Goal: Transaction & Acquisition: Purchase product/service

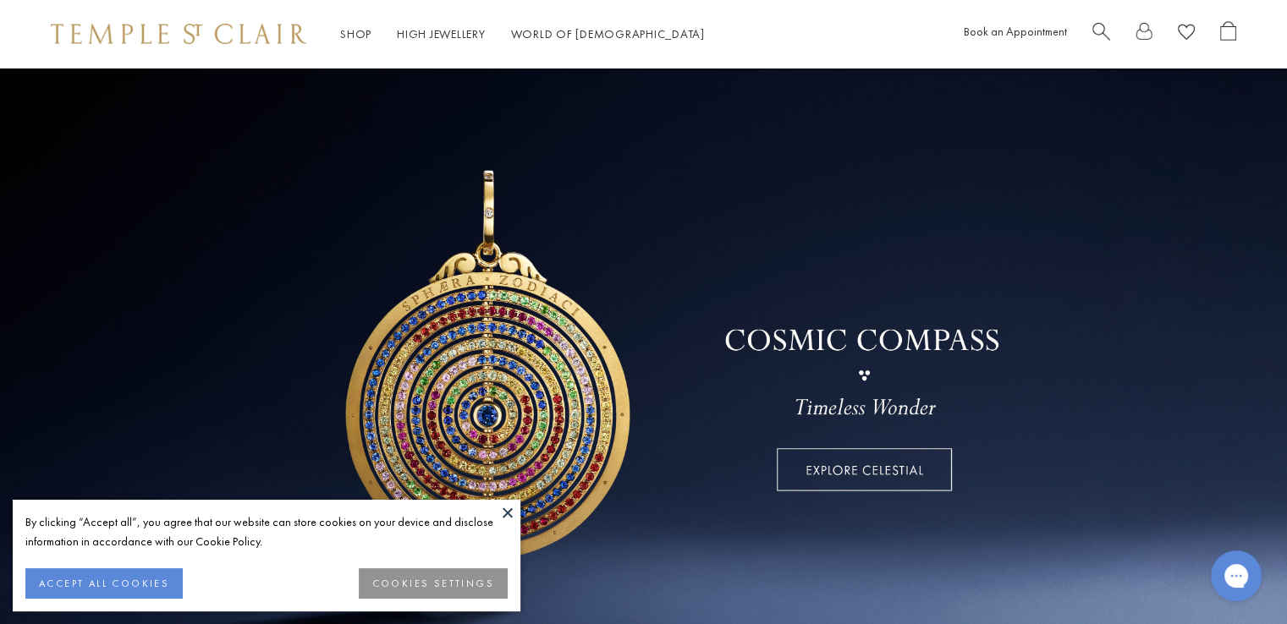
click at [509, 509] on button at bounding box center [507, 512] width 25 height 25
click at [506, 514] on button at bounding box center [507, 512] width 25 height 25
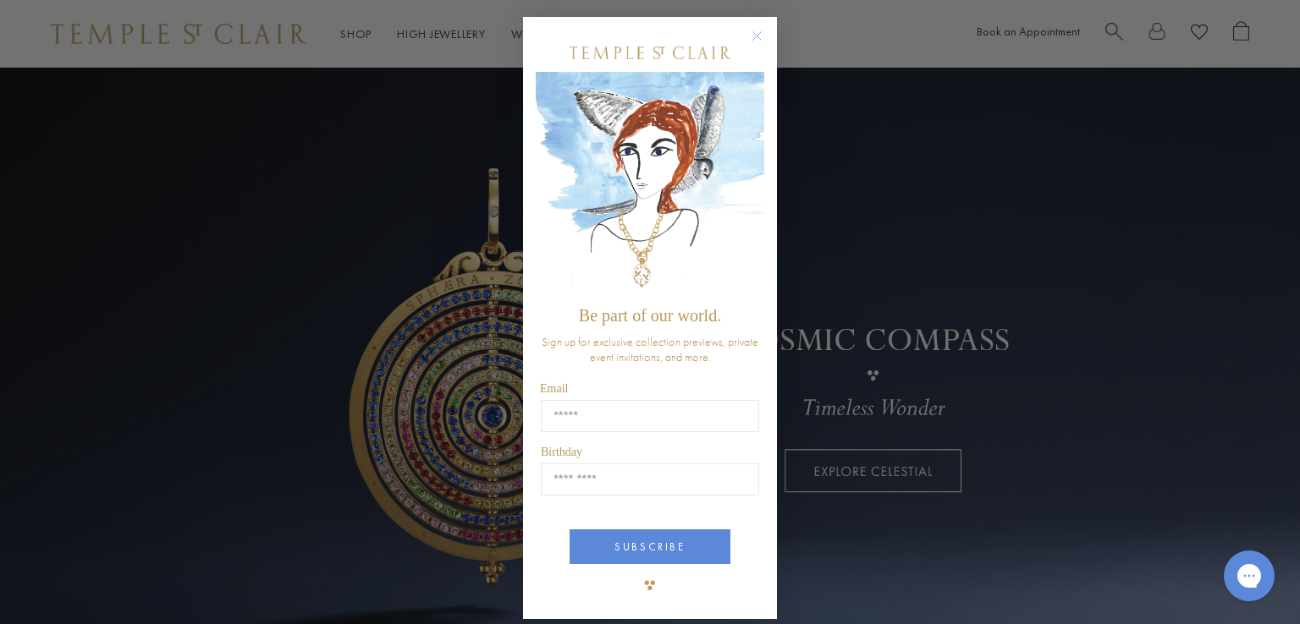
click at [363, 34] on div "Close dialog Be part of our world. Sign up for exclusive collection previews, p…" at bounding box center [650, 312] width 1300 height 624
click at [753, 32] on icon "Close dialog" at bounding box center [757, 36] width 8 height 8
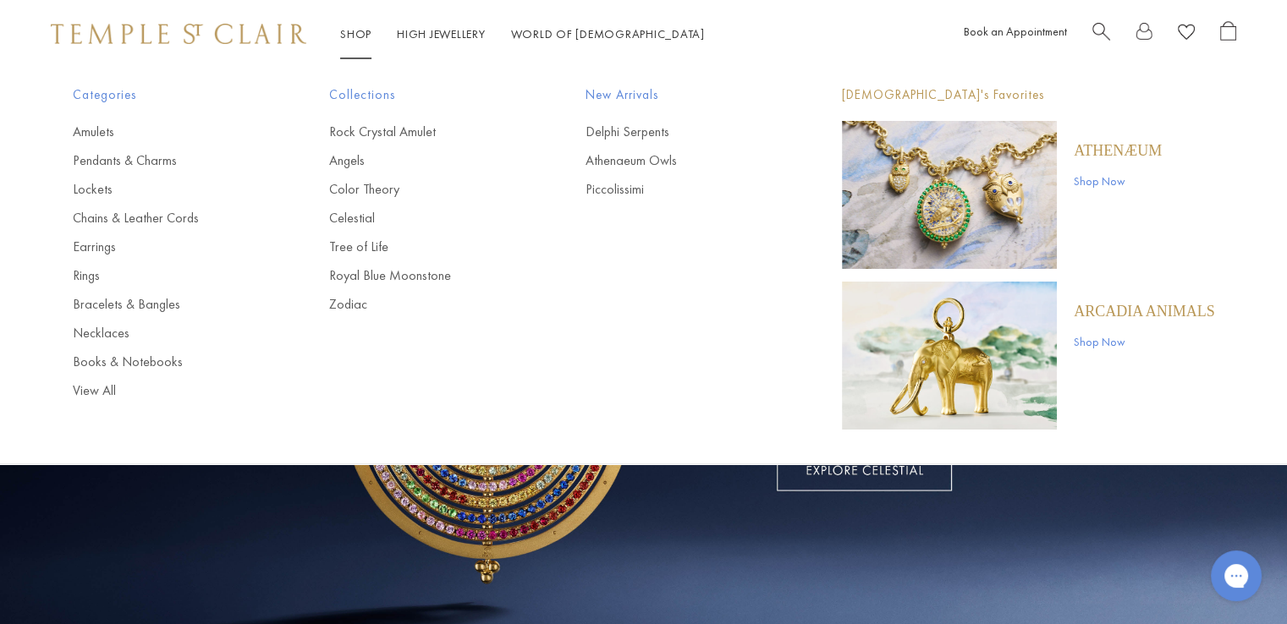
click at [358, 35] on link "Shop Shop" at bounding box center [355, 33] width 31 height 15
click at [95, 250] on link "Earrings" at bounding box center [167, 247] width 189 height 19
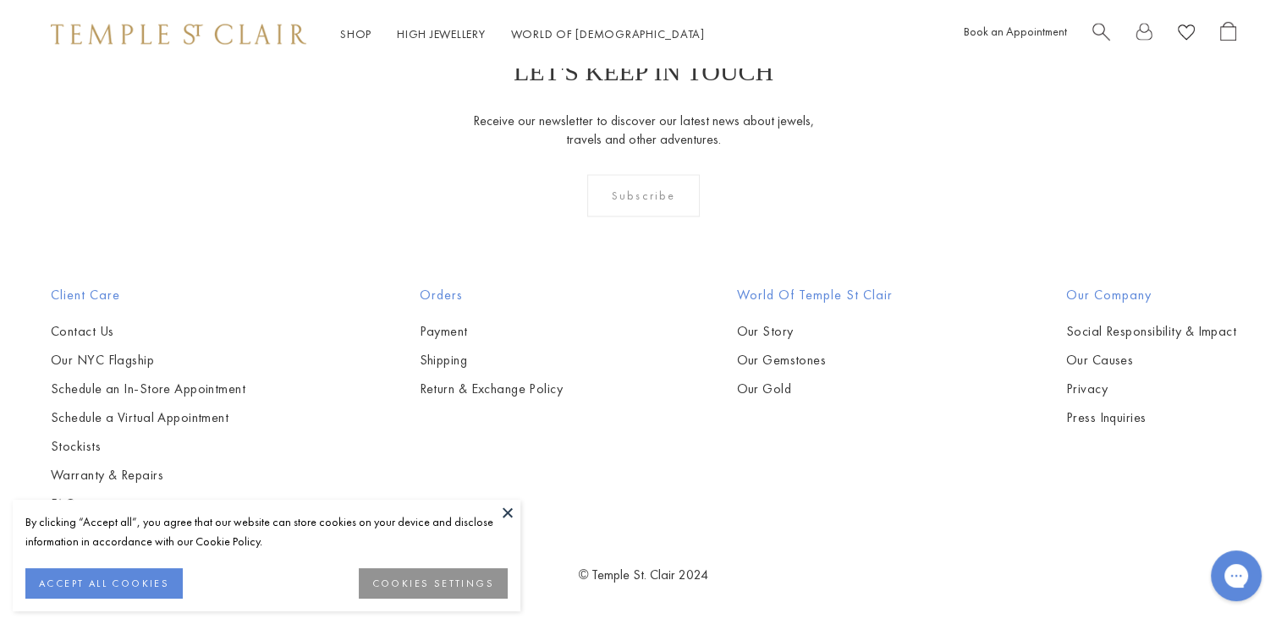
scroll to position [5601, 0]
click at [0, 0] on img at bounding box center [0, 0] width 0 height 0
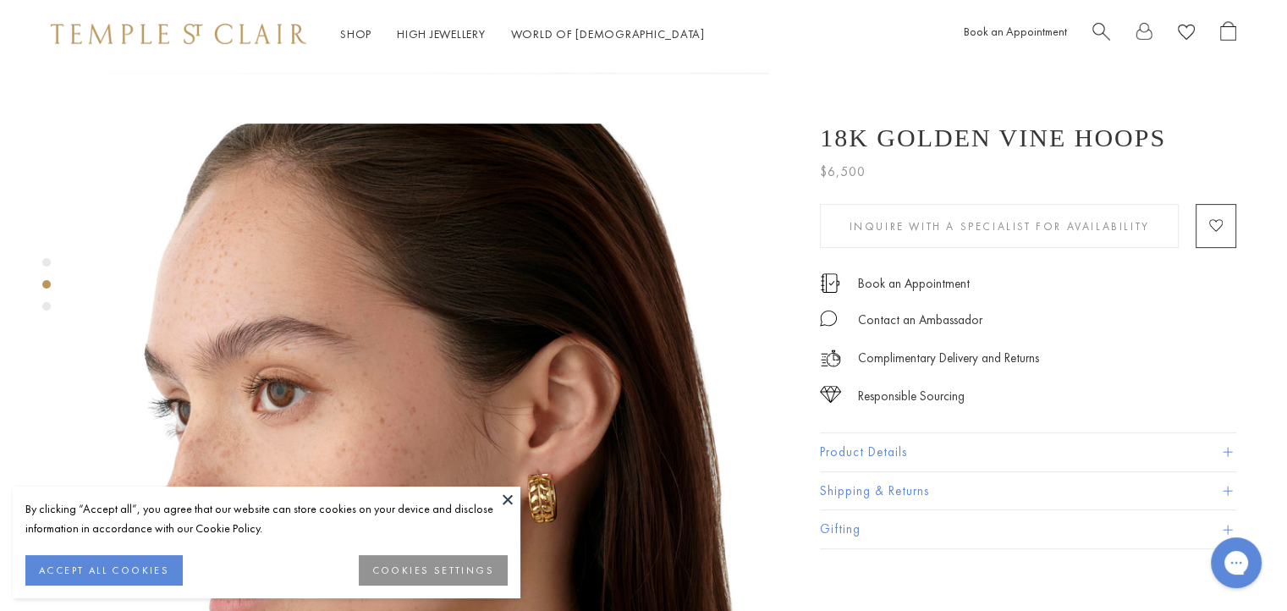
scroll to position [680, 0]
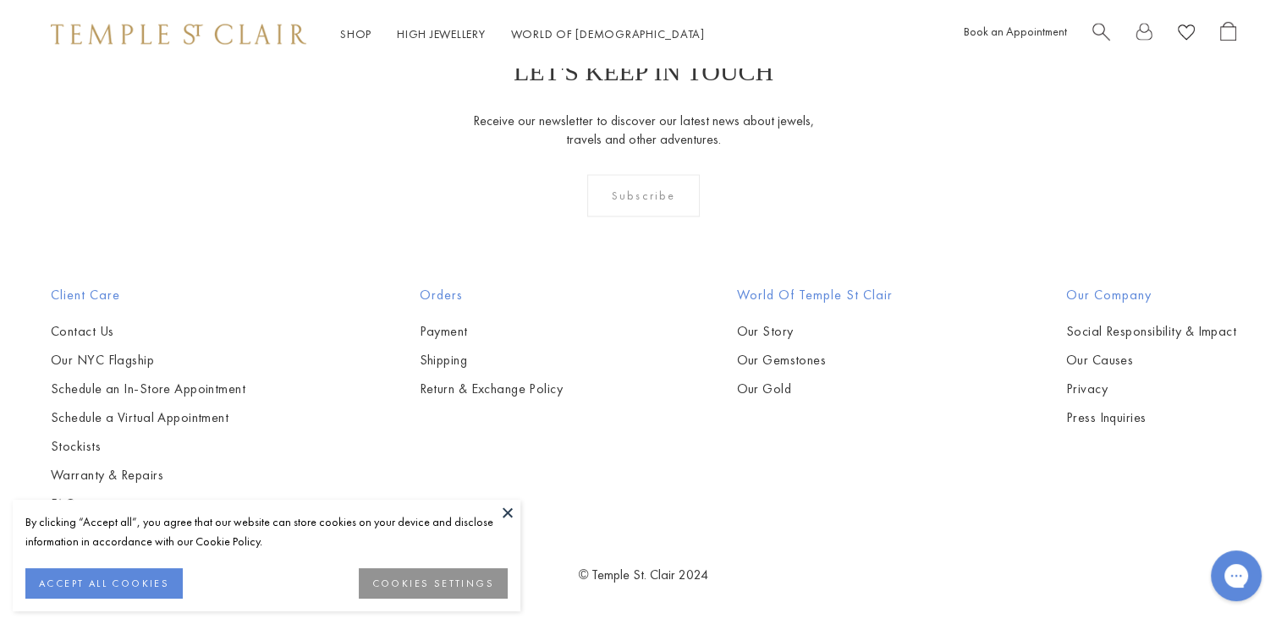
click at [508, 513] on button at bounding box center [507, 512] width 25 height 25
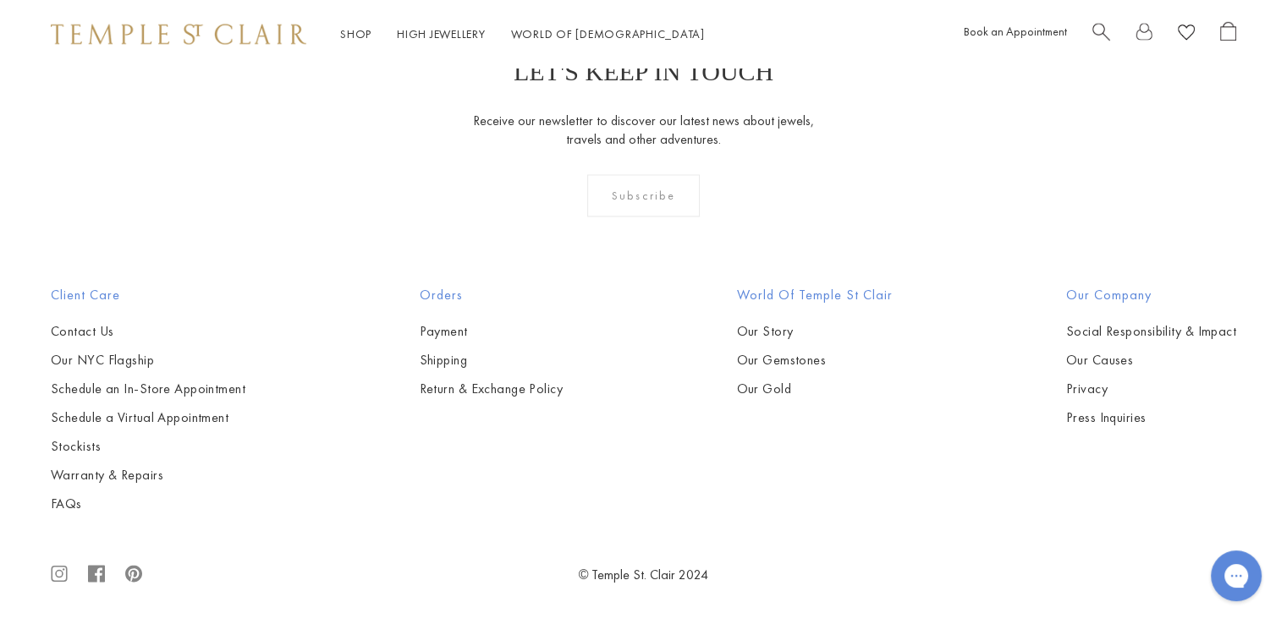
scroll to position [8939, 0]
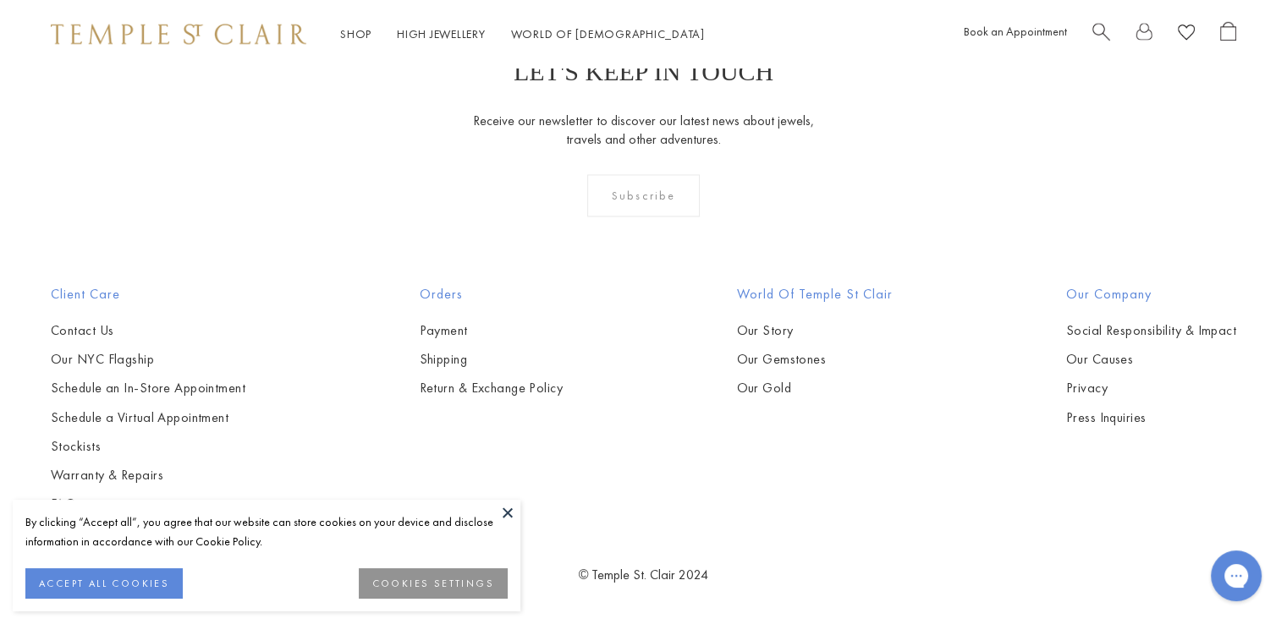
scroll to position [7282, 0]
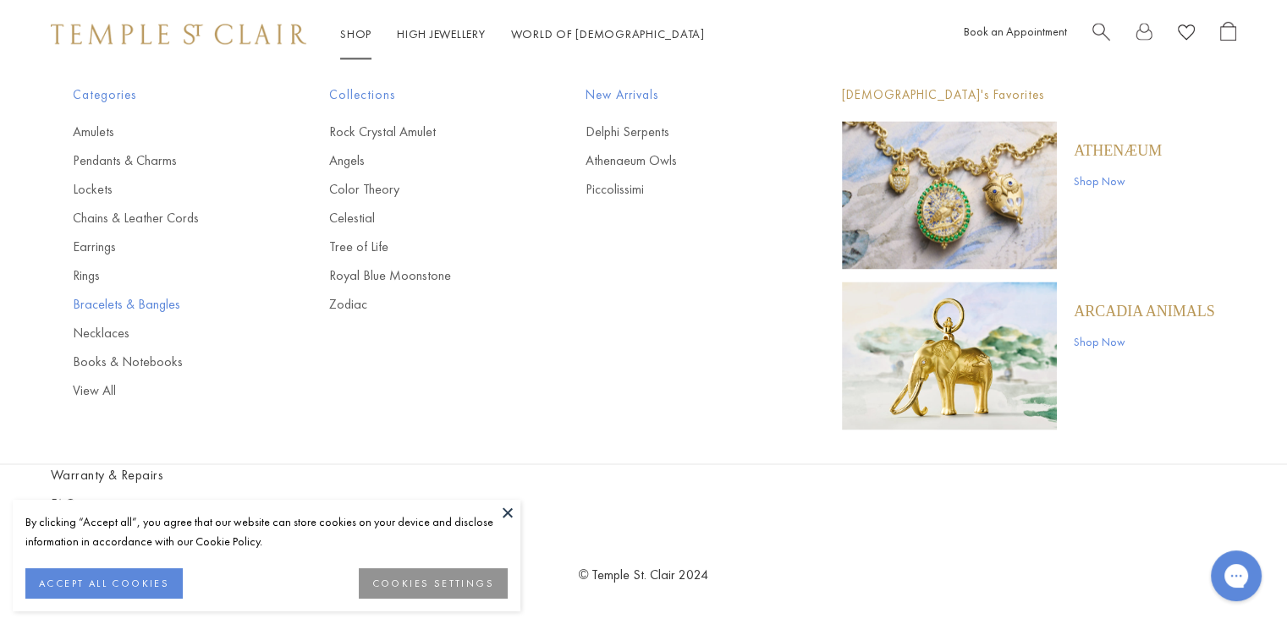
click at [109, 305] on link "Bracelets & Bangles" at bounding box center [167, 304] width 189 height 19
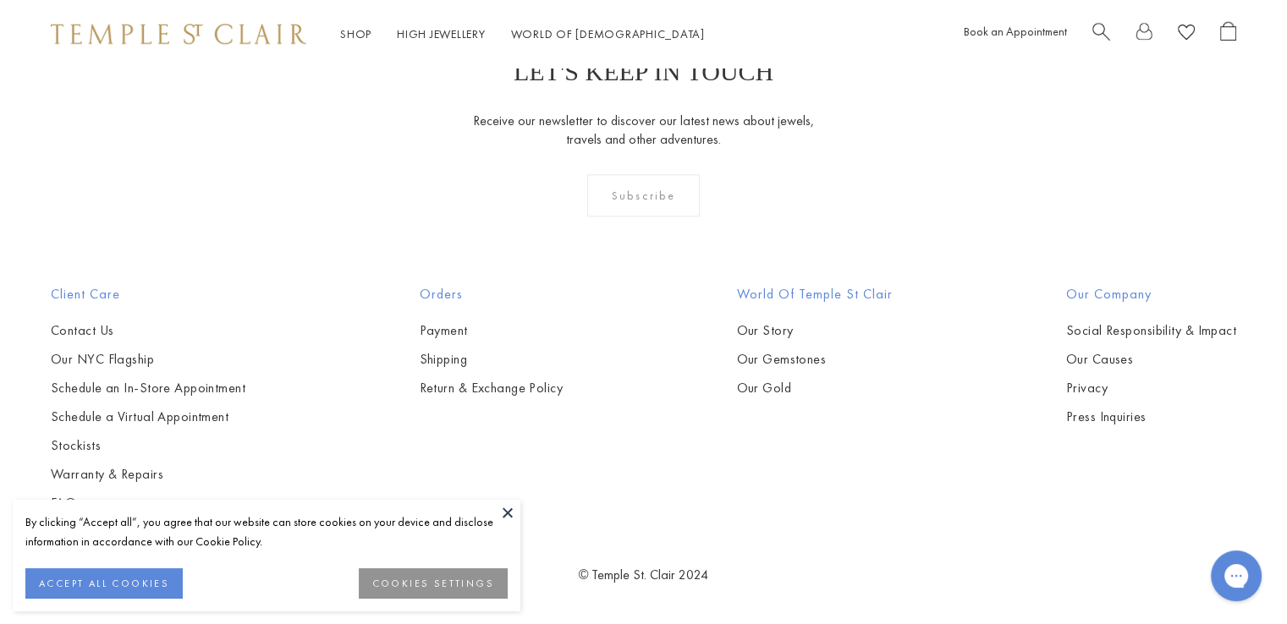
scroll to position [6537, 0]
